Goal: Find specific page/section: Find specific page/section

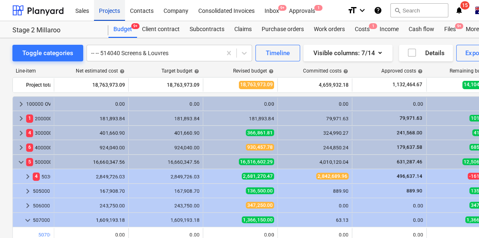
click at [103, 10] on div "Projects" at bounding box center [109, 10] width 31 height 21
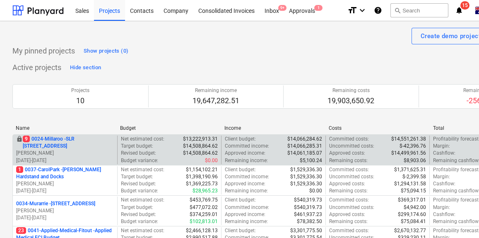
click at [89, 143] on p "9 0024-Millaroo - SLR [STREET_ADDRESS]" at bounding box center [68, 142] width 91 height 14
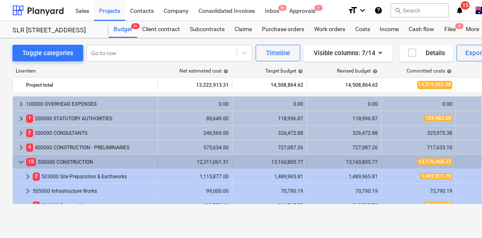
click at [20, 161] on span "keyboard_arrow_down" at bounding box center [21, 162] width 10 height 10
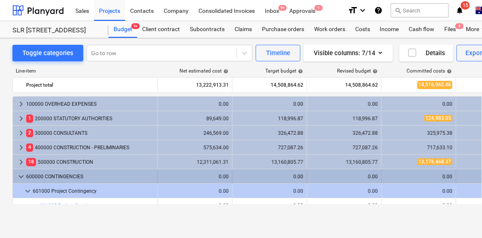
click at [21, 174] on span "keyboard_arrow_down" at bounding box center [21, 177] width 10 height 10
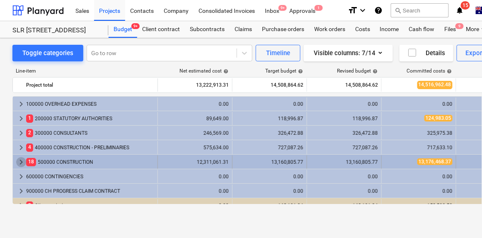
click at [20, 161] on span "keyboard_arrow_right" at bounding box center [21, 162] width 10 height 10
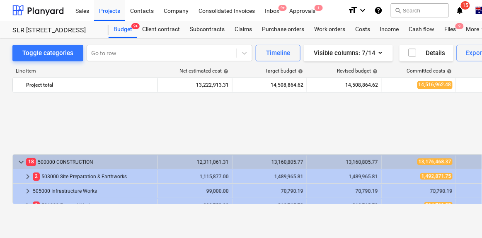
scroll to position [75, 0]
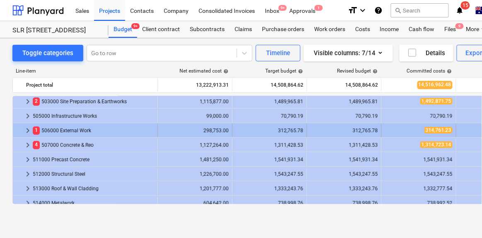
click at [24, 130] on span "keyboard_arrow_right" at bounding box center [28, 131] width 10 height 10
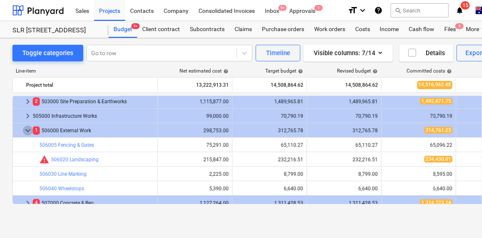
click at [24, 130] on span "keyboard_arrow_down" at bounding box center [28, 131] width 10 height 10
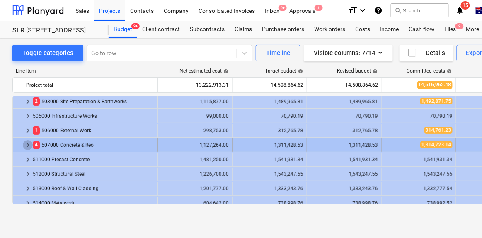
click at [27, 143] on span "keyboard_arrow_right" at bounding box center [28, 145] width 10 height 10
